Goal: Task Accomplishment & Management: Use online tool/utility

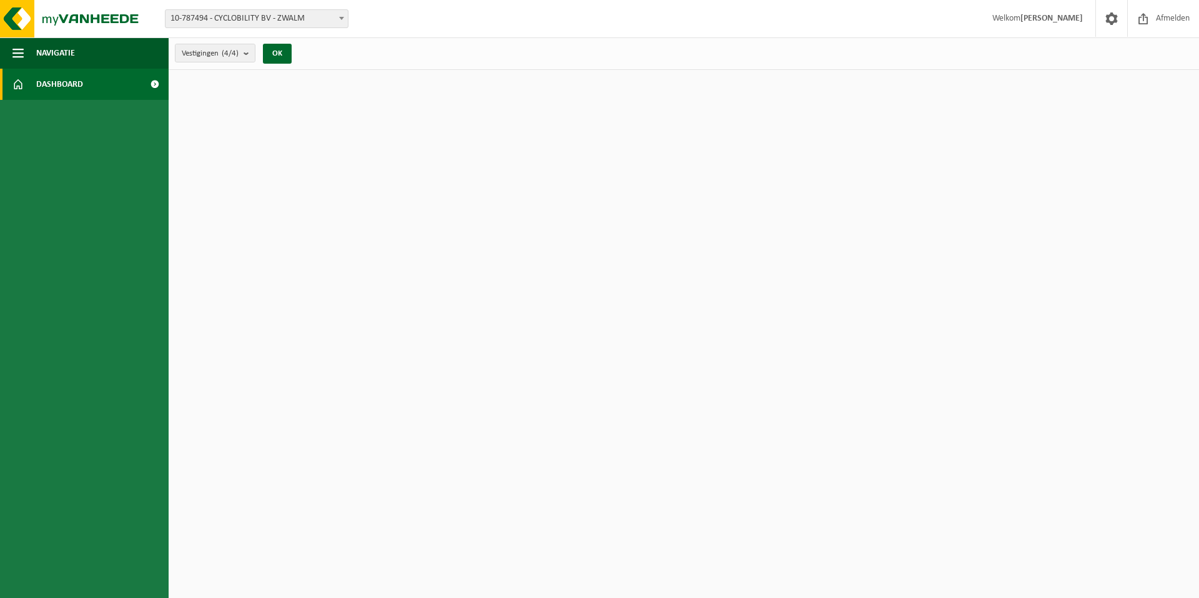
click at [156, 86] on span at bounding box center [155, 84] width 28 height 31
click at [1176, 19] on span "Afmelden" at bounding box center [1173, 18] width 40 height 37
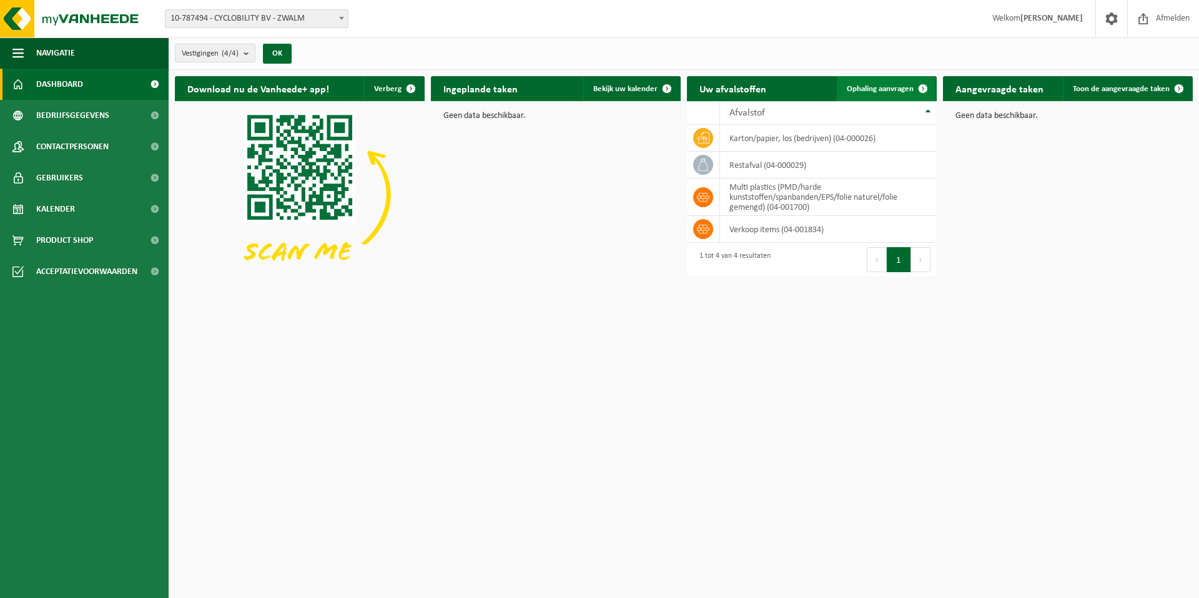
click at [879, 89] on span "Ophaling aanvragen" at bounding box center [880, 89] width 67 height 8
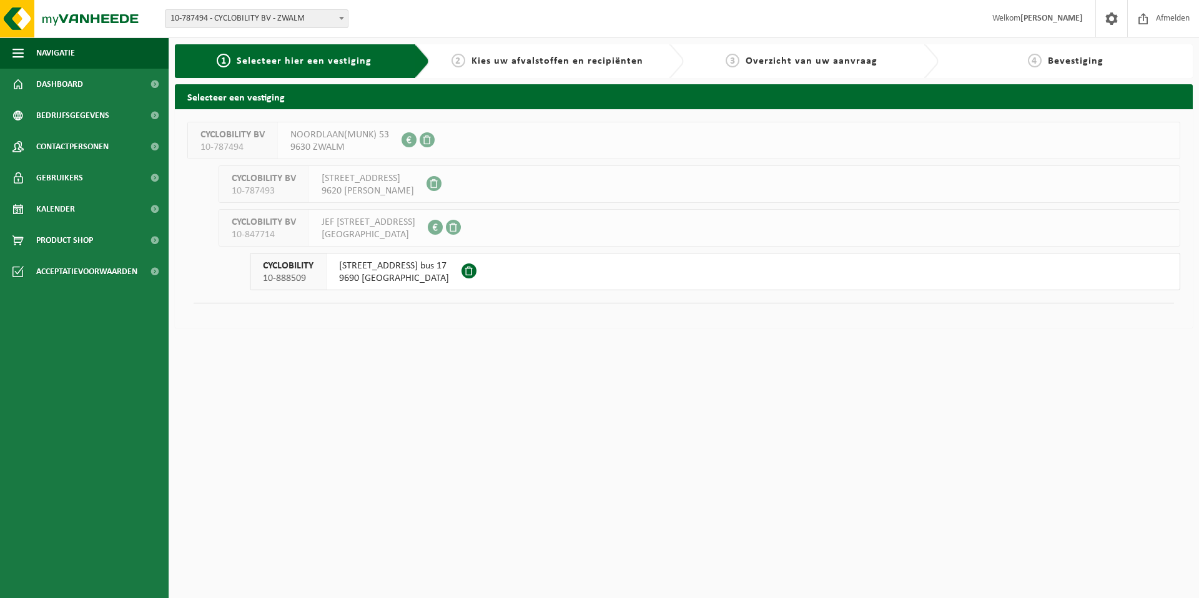
click at [390, 272] on span "9690 KLUISBERGEN" at bounding box center [394, 278] width 110 height 12
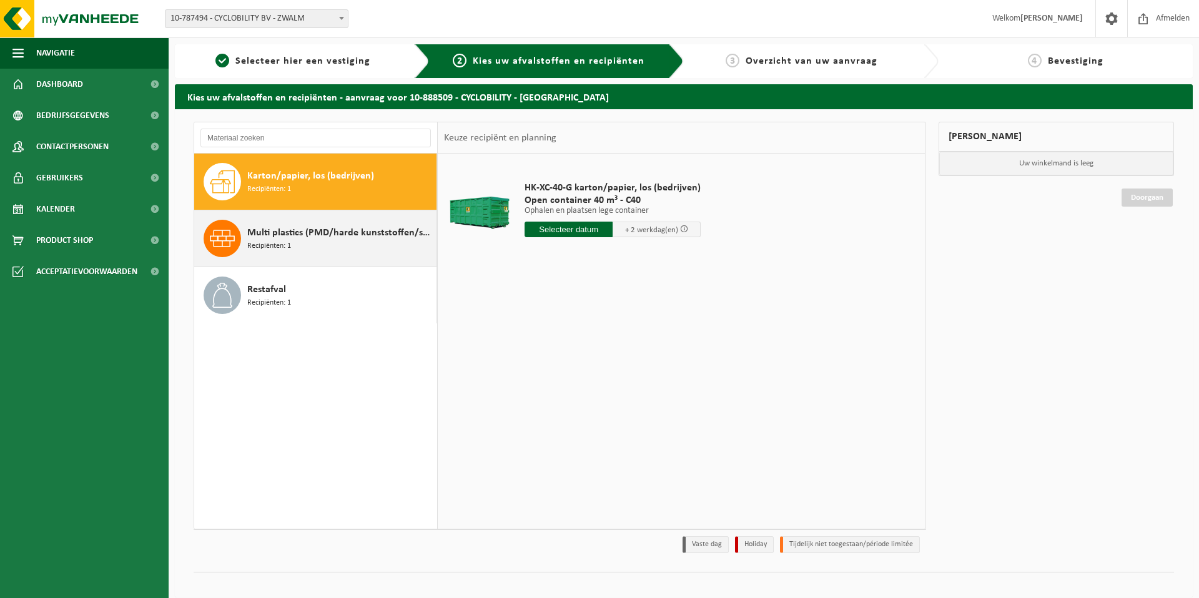
click at [352, 235] on span "Multi plastics (PMD/harde kunststoffen/spanbanden/EPS/folie naturel/folie gemen…" at bounding box center [340, 232] width 186 height 15
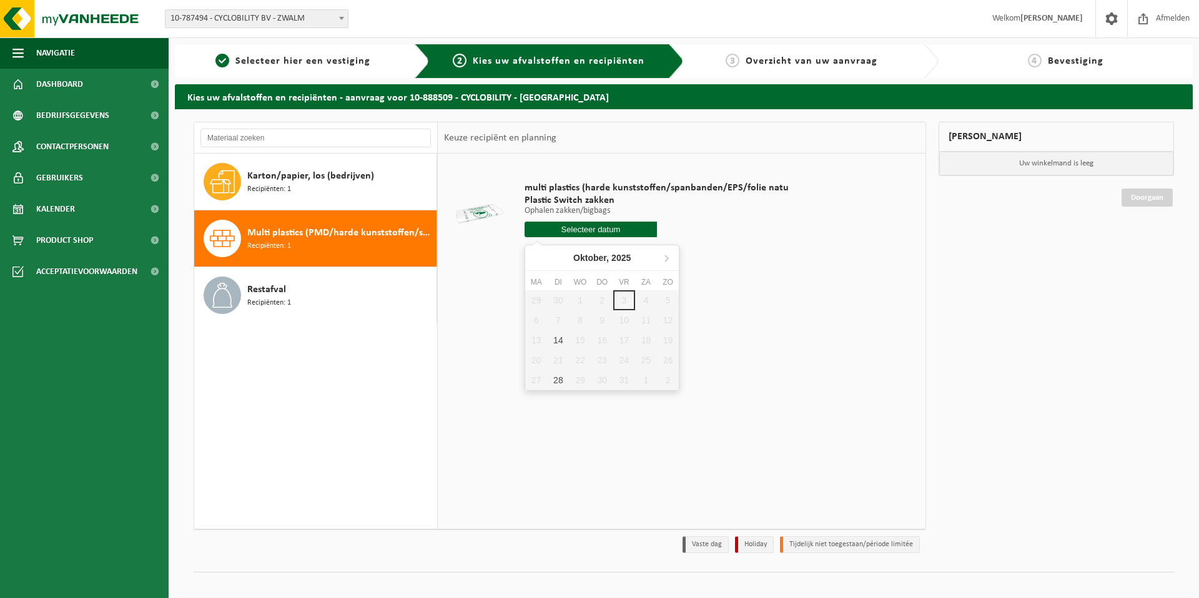
click at [611, 229] on input "text" at bounding box center [591, 230] width 132 height 16
click at [561, 343] on div "14" at bounding box center [558, 340] width 22 height 20
type input "Van 2025-10-14"
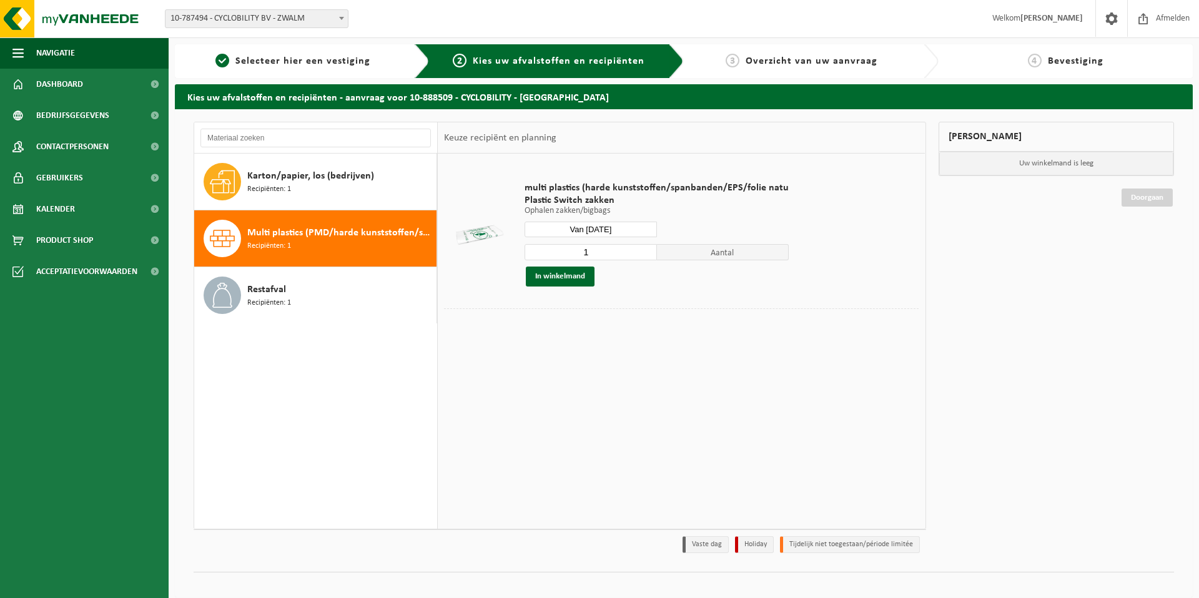
click at [613, 255] on input "1" at bounding box center [591, 252] width 132 height 16
click at [645, 250] on input "2" at bounding box center [591, 252] width 132 height 16
click at [645, 250] on input "3" at bounding box center [591, 252] width 132 height 16
click at [645, 250] on input "4" at bounding box center [591, 252] width 132 height 16
click at [645, 250] on input "5" at bounding box center [591, 252] width 132 height 16
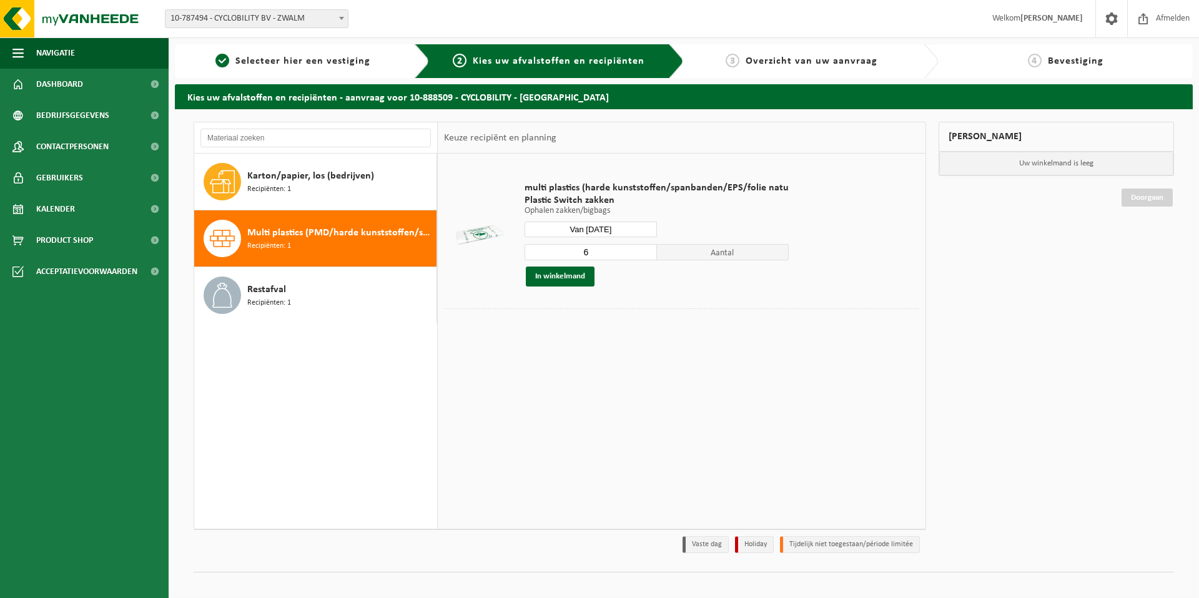
click at [645, 250] on input "6" at bounding box center [591, 252] width 132 height 16
click at [645, 250] on input "7" at bounding box center [591, 252] width 132 height 16
click at [645, 250] on input "8" at bounding box center [591, 252] width 132 height 16
click at [645, 250] on input "9" at bounding box center [591, 252] width 132 height 16
type input "10"
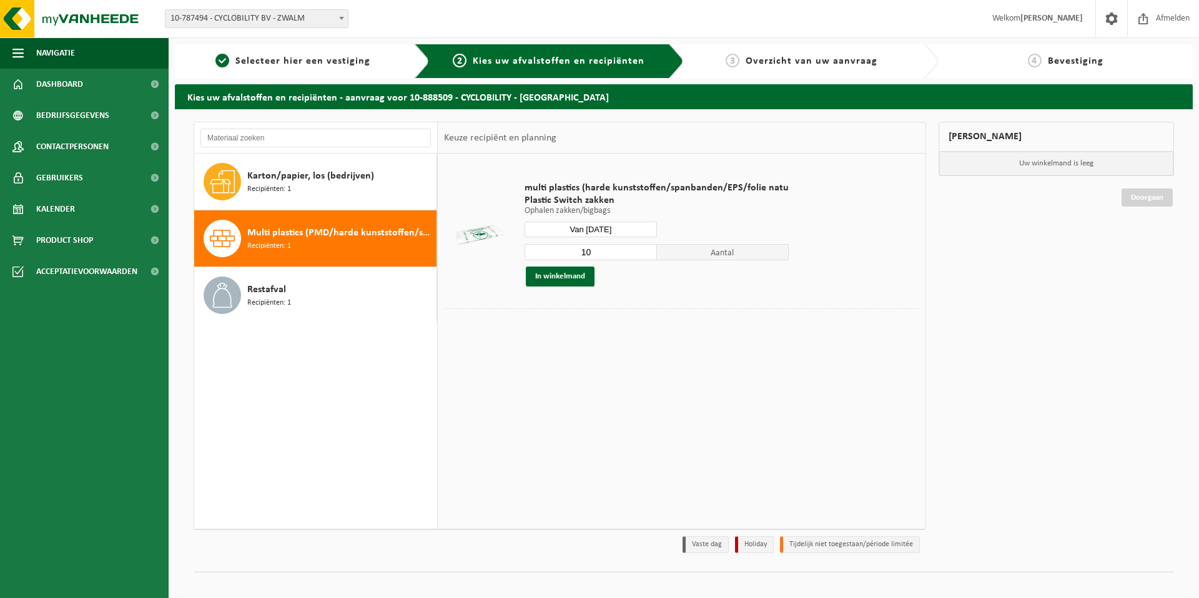
click at [646, 250] on input "10" at bounding box center [591, 252] width 132 height 16
click at [565, 279] on button "In winkelmand" at bounding box center [560, 277] width 69 height 20
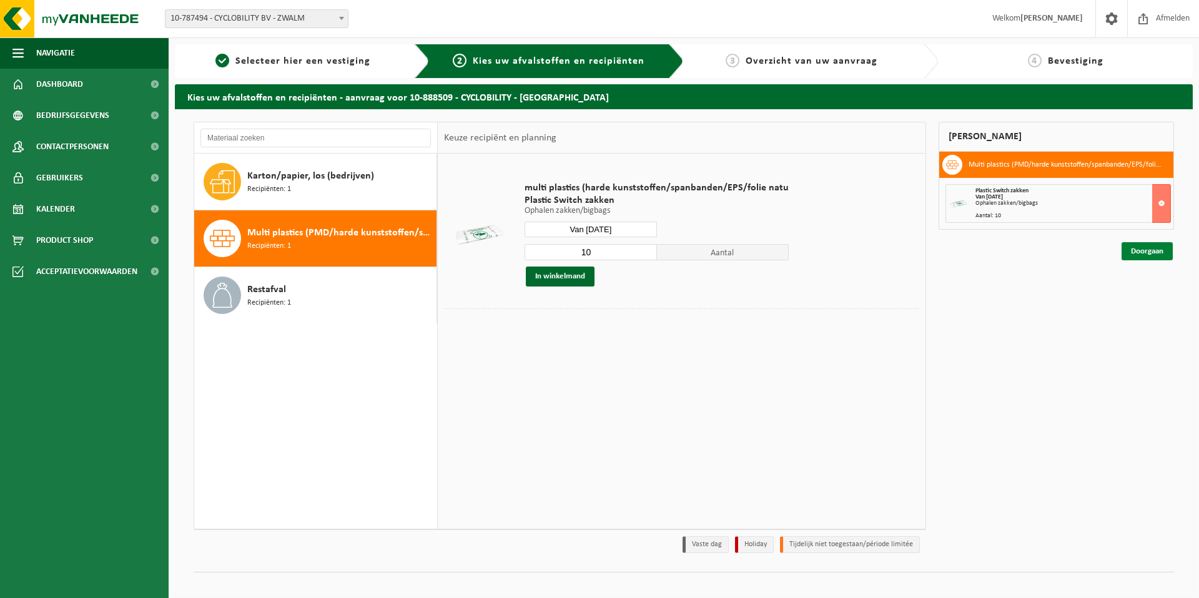
click at [1141, 252] on link "Doorgaan" at bounding box center [1147, 251] width 51 height 18
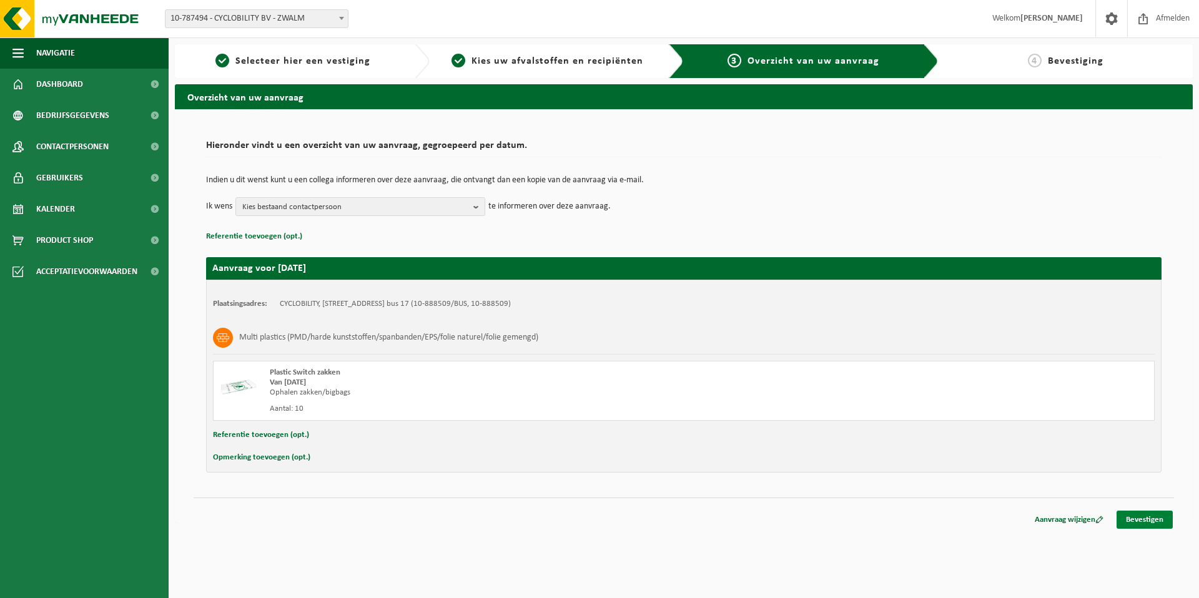
click at [1140, 518] on link "Bevestigen" at bounding box center [1145, 520] width 56 height 18
